Goal: Transaction & Acquisition: Book appointment/travel/reservation

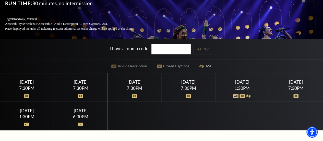
scroll to position [77, 0]
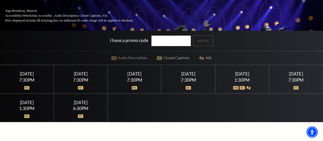
drag, startPoint x: 288, startPoint y: 97, endPoint x: 295, endPoint y: 94, distance: 7.7
click at [291, 93] on div "Saturday February 14 7:30PM" at bounding box center [297, 79] width 54 height 28
click at [302, 82] on div "7:30PM" at bounding box center [296, 80] width 41 height 4
click at [299, 76] on div "Saturday February 14" at bounding box center [296, 73] width 41 height 5
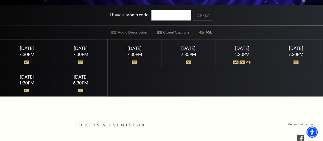
scroll to position [0, 0]
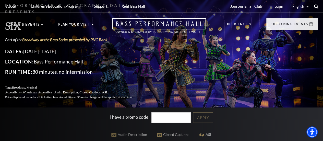
click at [317, 6] on icon at bounding box center [316, 6] width 5 height 5
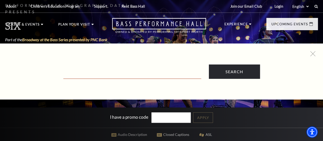
click at [148, 70] on input "Text field" at bounding box center [132, 73] width 138 height 10
type input "a"
type input "back to the future"
click at [209, 64] on input "Search" at bounding box center [234, 71] width 51 height 14
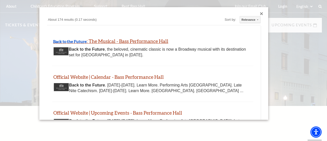
click at [88, 41] on link "Back to the Future : The Musical - Bass Performance Hall" at bounding box center [110, 41] width 115 height 6
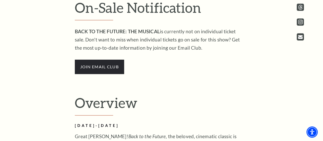
scroll to position [230, 0]
